Goal: Find specific page/section

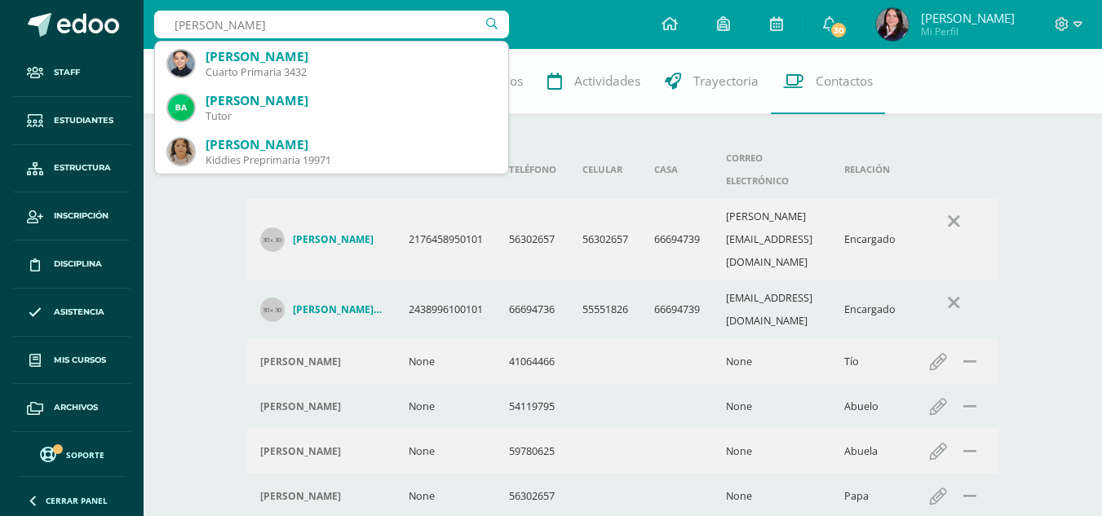
type input "[PERSON_NAME]"
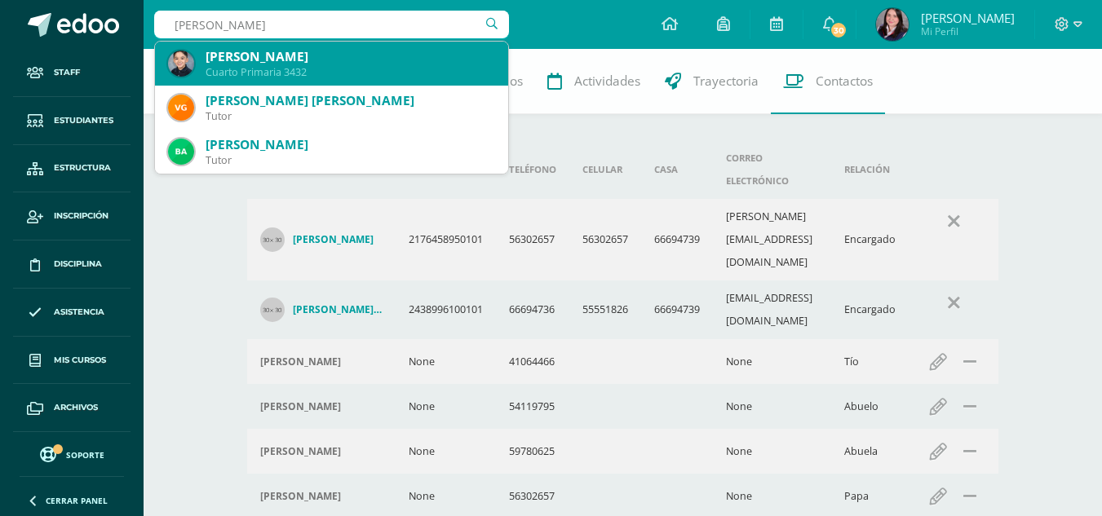
click at [236, 75] on div "Cuarto Primaria 3432" at bounding box center [351, 72] width 290 height 14
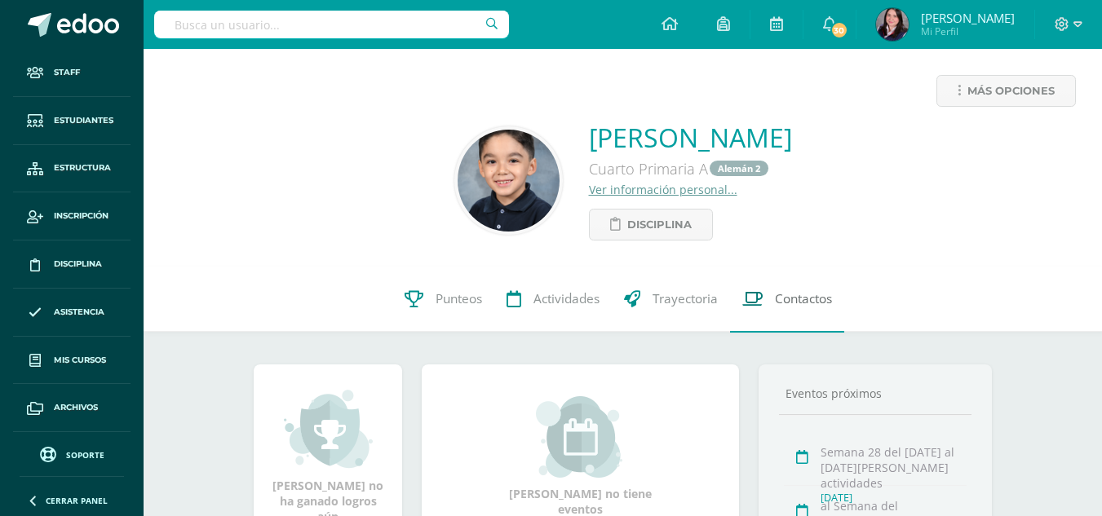
click at [788, 286] on link "Contactos" at bounding box center [787, 299] width 114 height 65
click at [812, 306] on span "Contactos" at bounding box center [803, 299] width 57 height 17
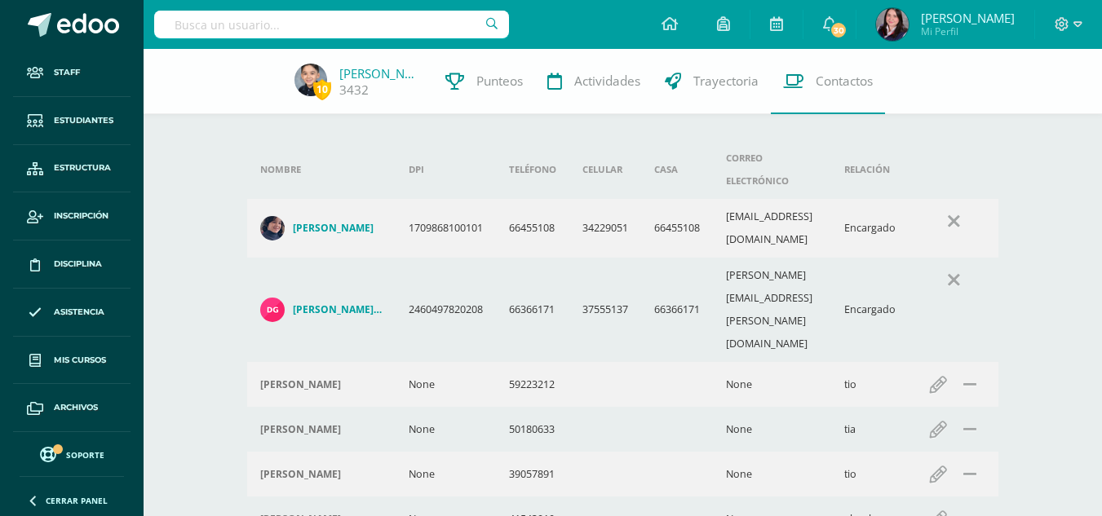
click at [315, 27] on input "text" at bounding box center [331, 25] width 355 height 28
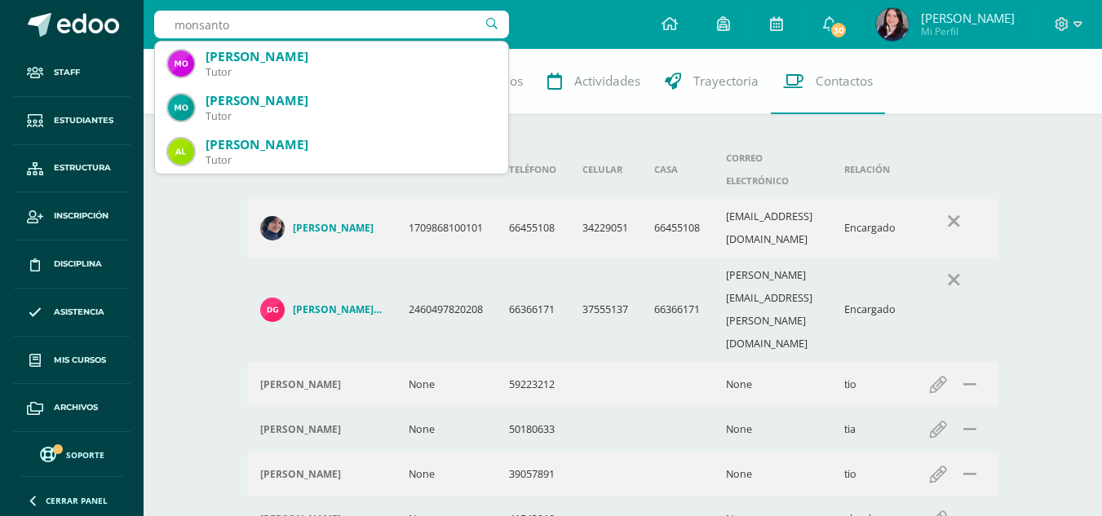
type input "monsanto"
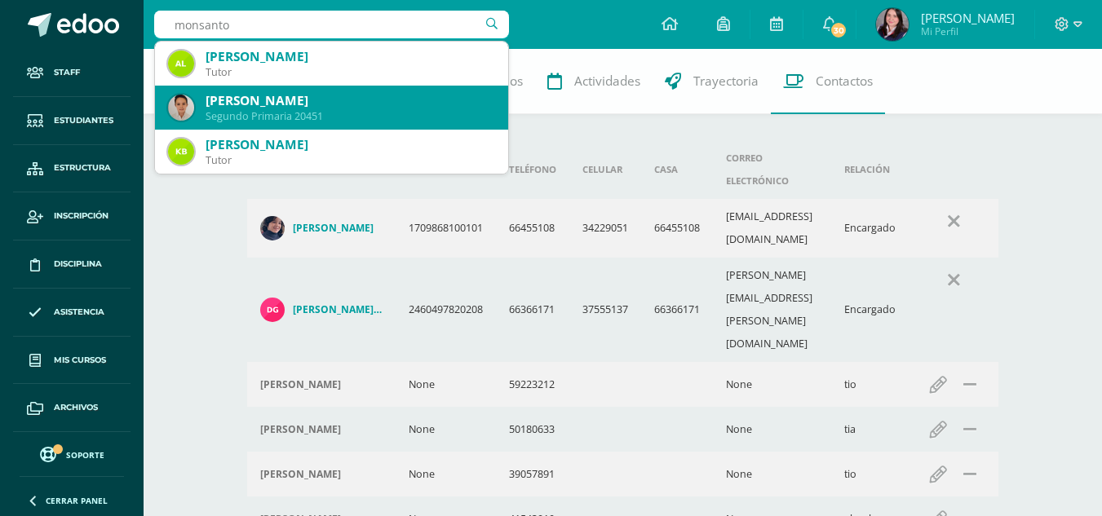
click at [281, 95] on div "[PERSON_NAME]" at bounding box center [351, 100] width 290 height 17
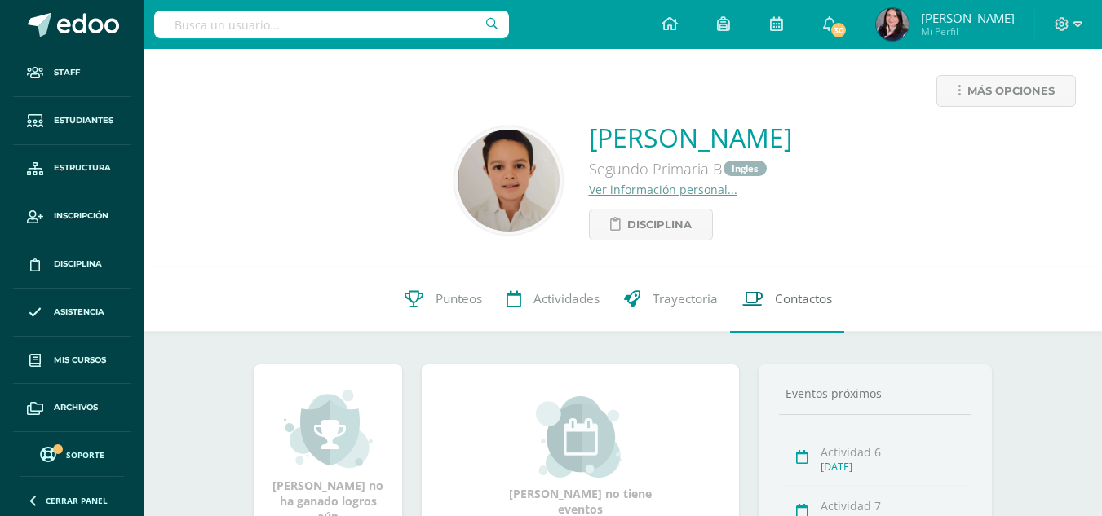
drag, startPoint x: 820, startPoint y: 304, endPoint x: 759, endPoint y: 285, distance: 63.4
click at [820, 304] on span "Contactos" at bounding box center [803, 299] width 57 height 17
